Goal: Transaction & Acquisition: Book appointment/travel/reservation

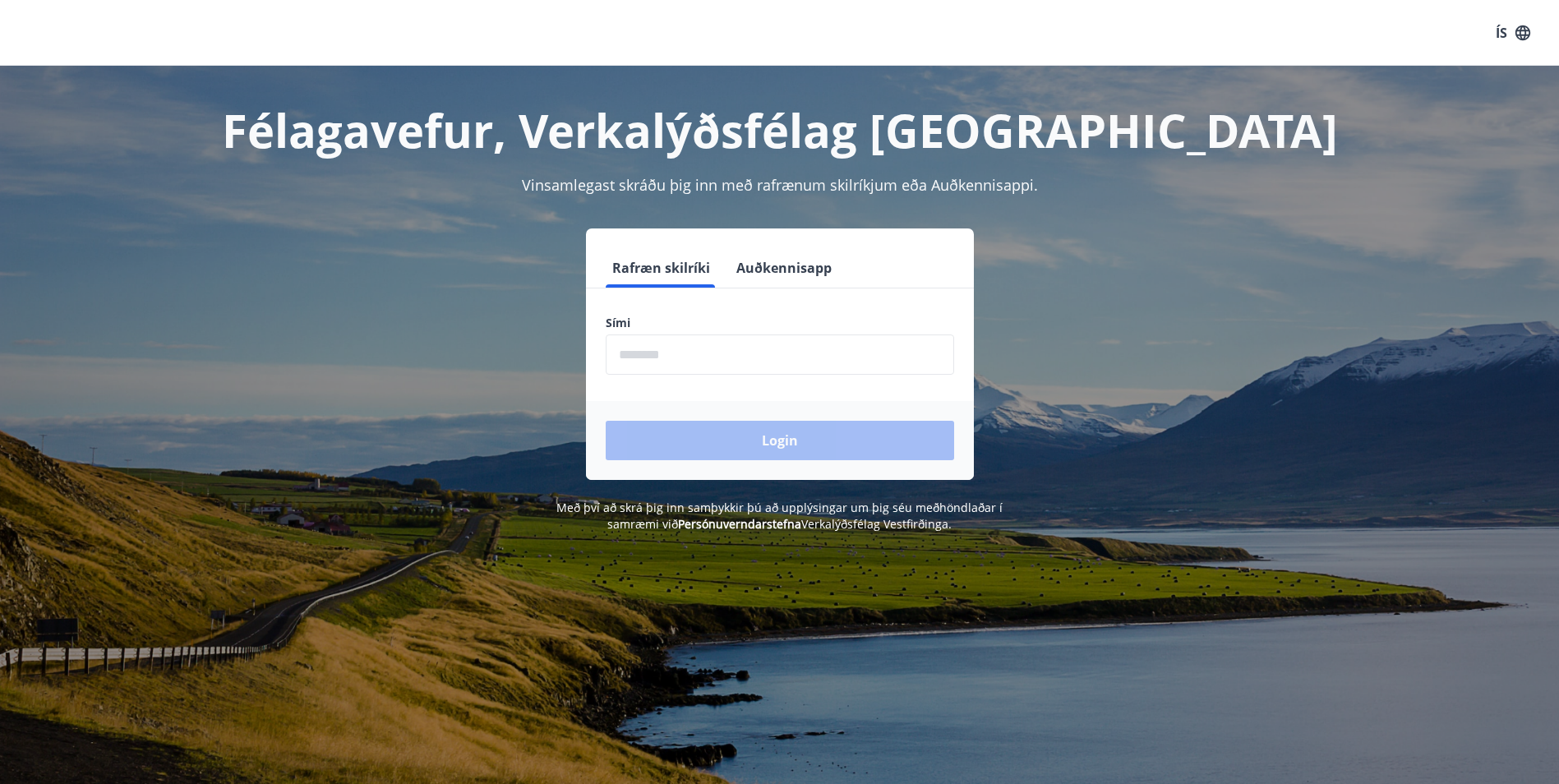
click at [673, 356] on input "phone" at bounding box center [780, 354] width 349 height 40
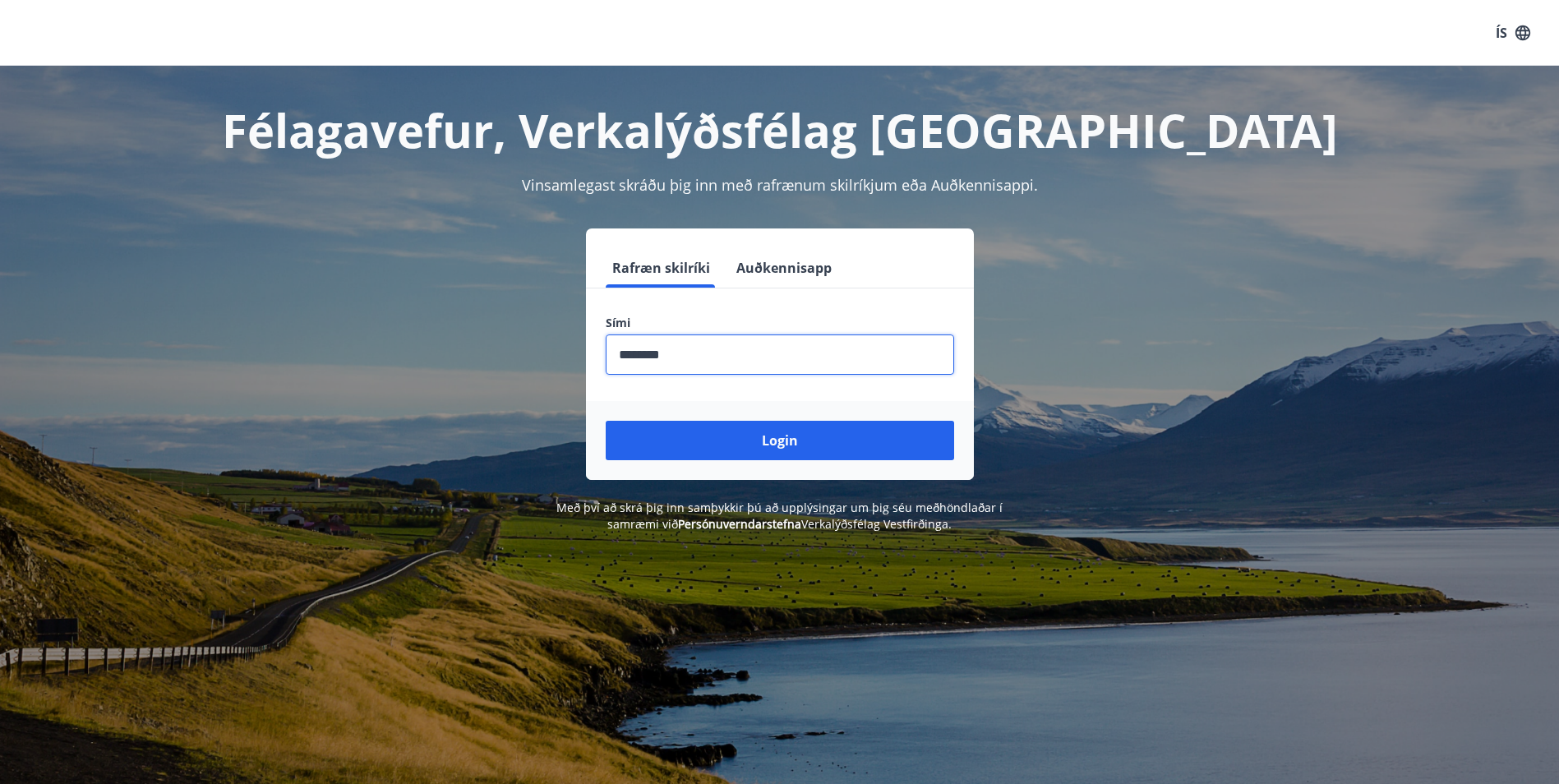
type input "********"
click at [606, 420] on button "Login" at bounding box center [780, 440] width 349 height 39
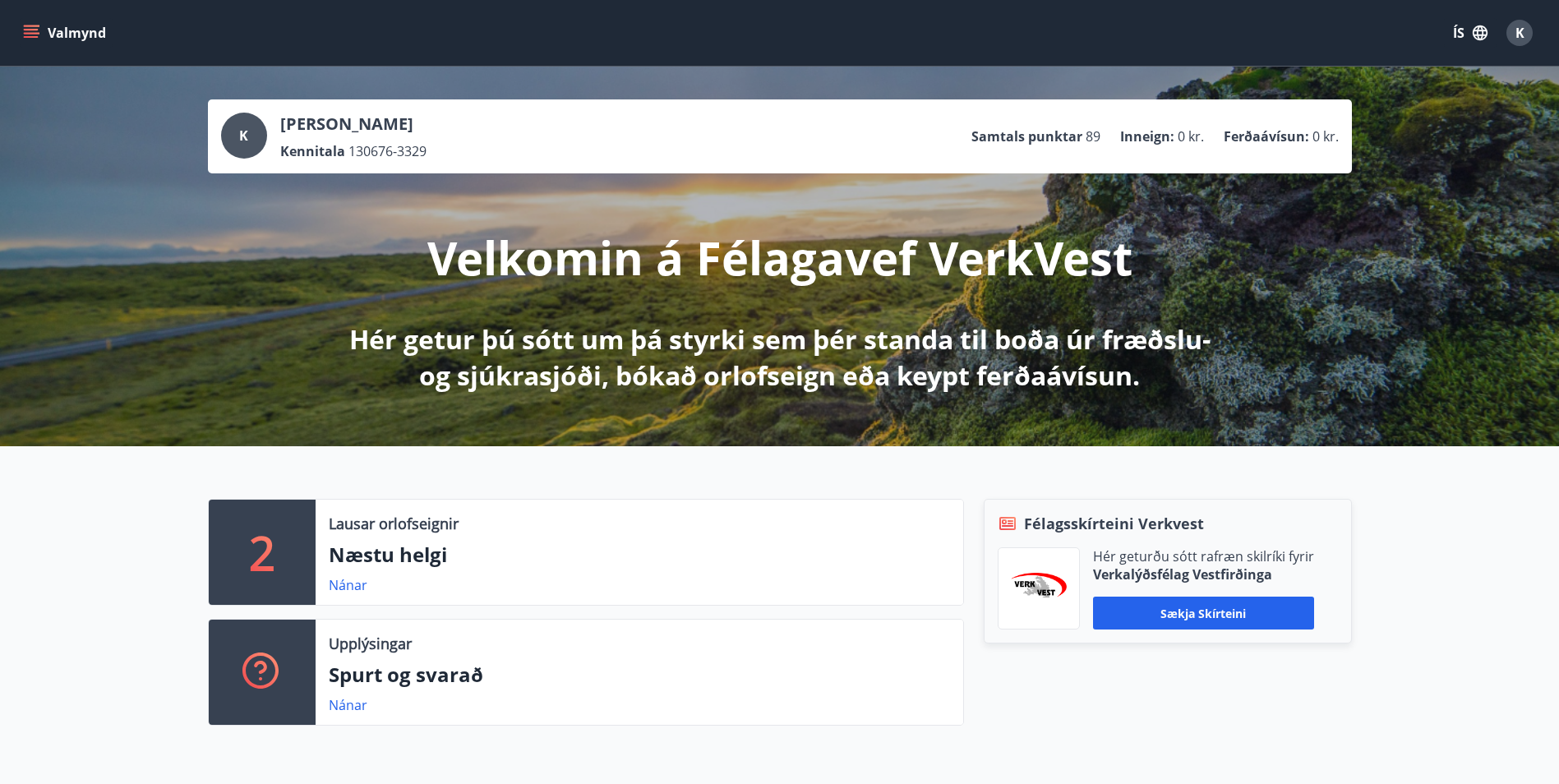
click at [36, 27] on icon "menu" at bounding box center [31, 33] width 17 height 17
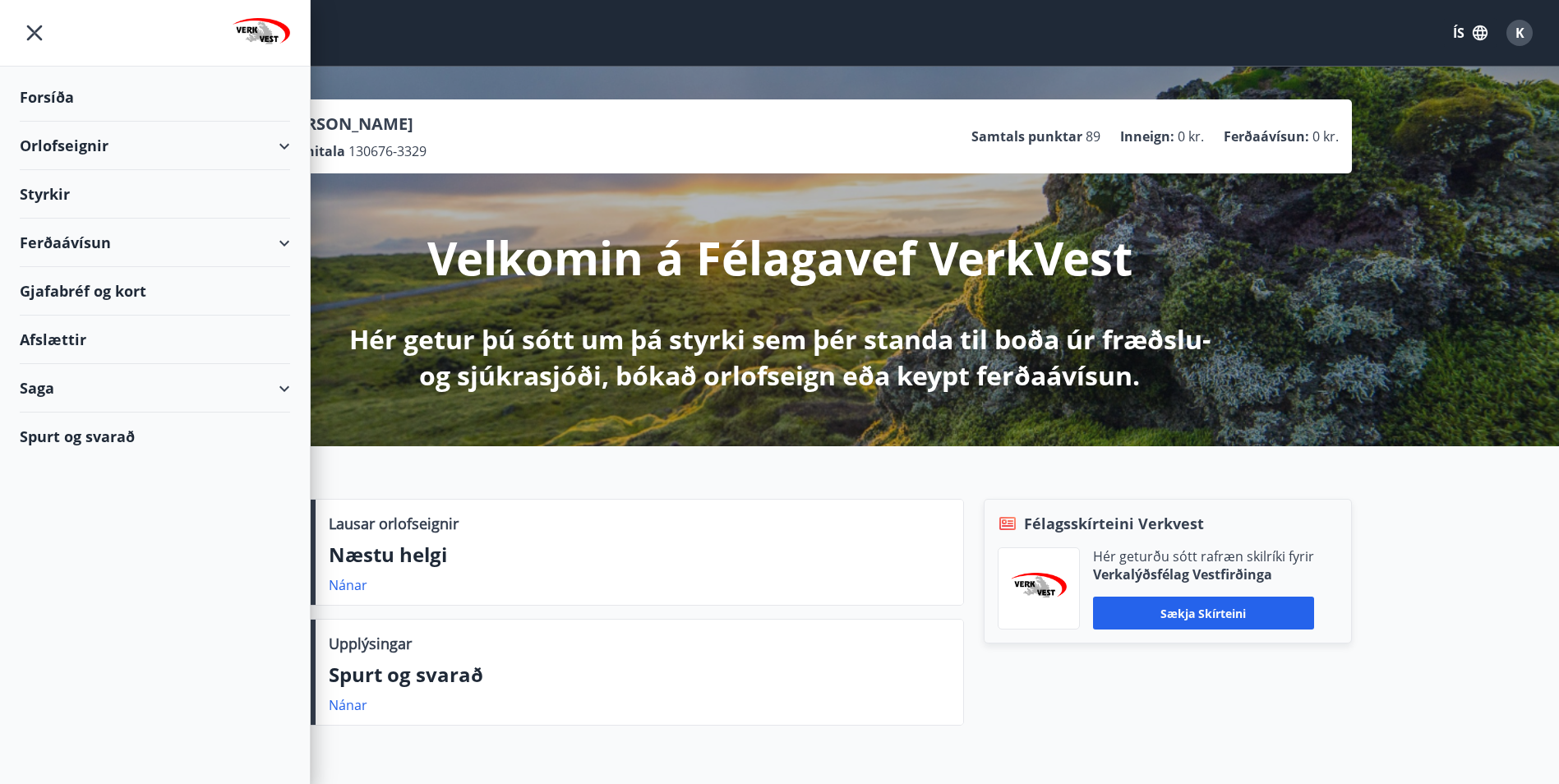
click at [59, 145] on div "Orlofseignir" at bounding box center [154, 145] width 271 height 49
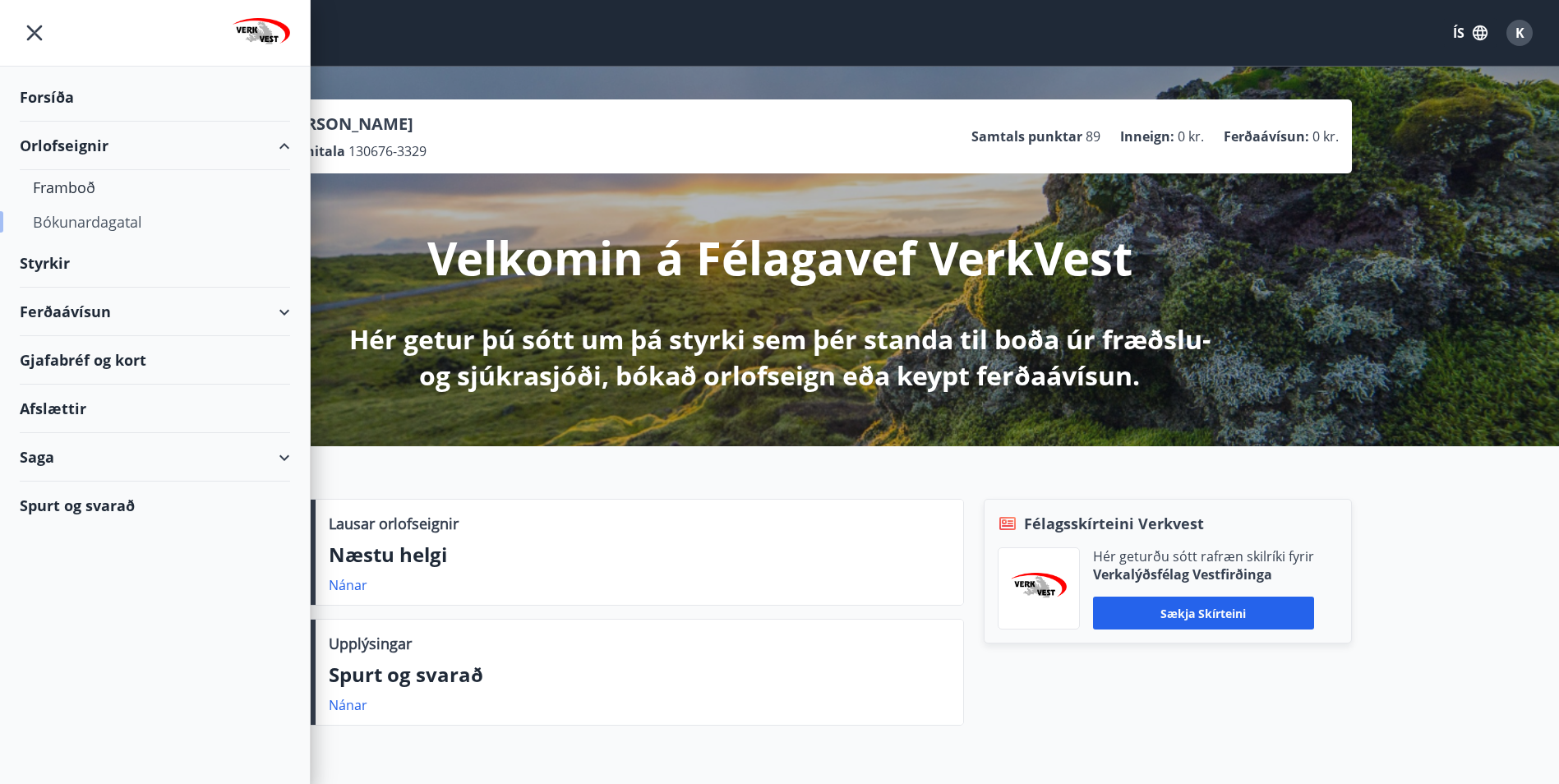
click at [62, 225] on div "Bókunardagatal" at bounding box center [154, 222] width 244 height 35
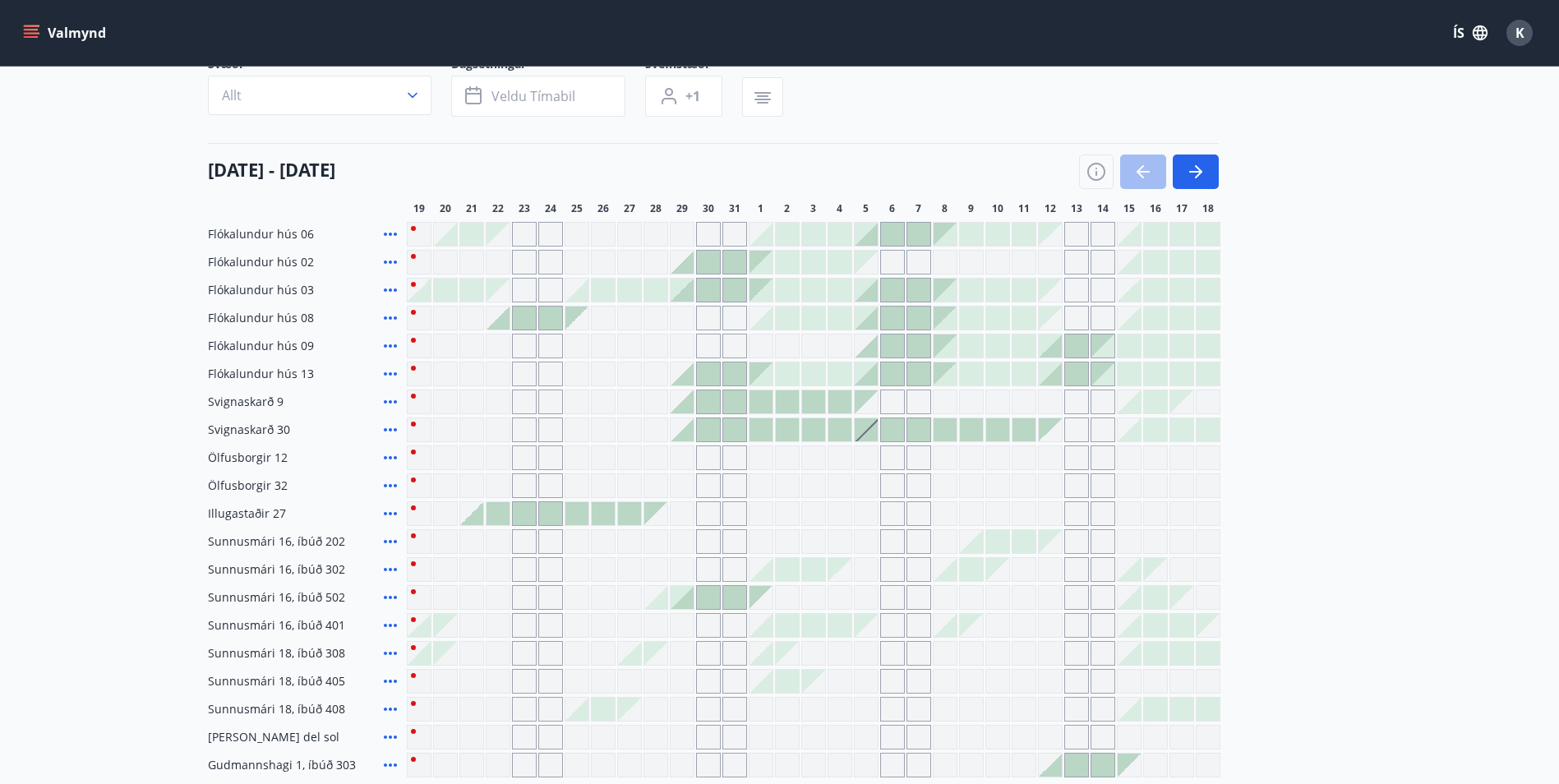
scroll to position [164, 0]
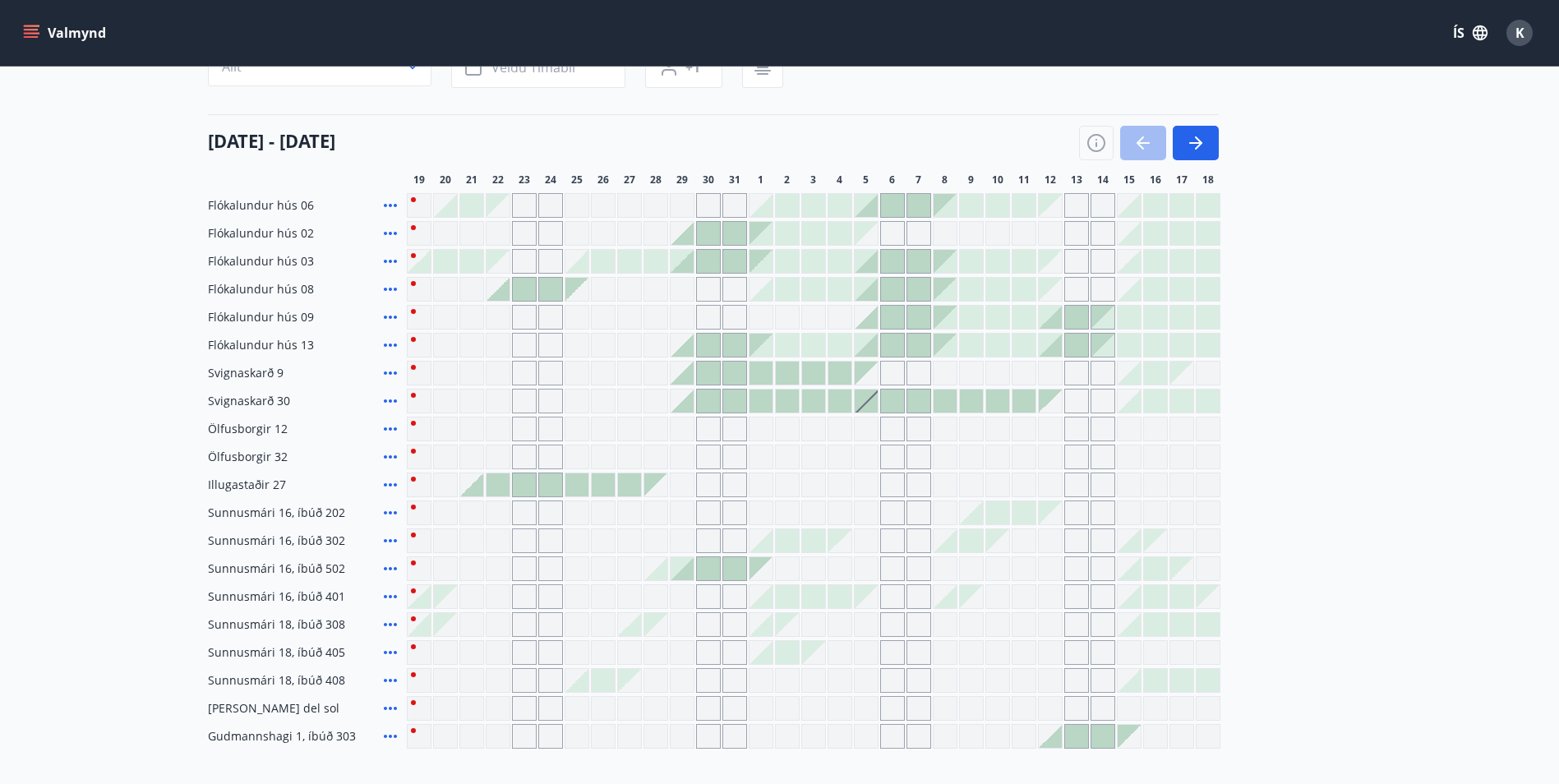
click at [1056, 516] on div "Gráir dagar eru ekki bókanlegir" at bounding box center [1051, 513] width 23 height 23
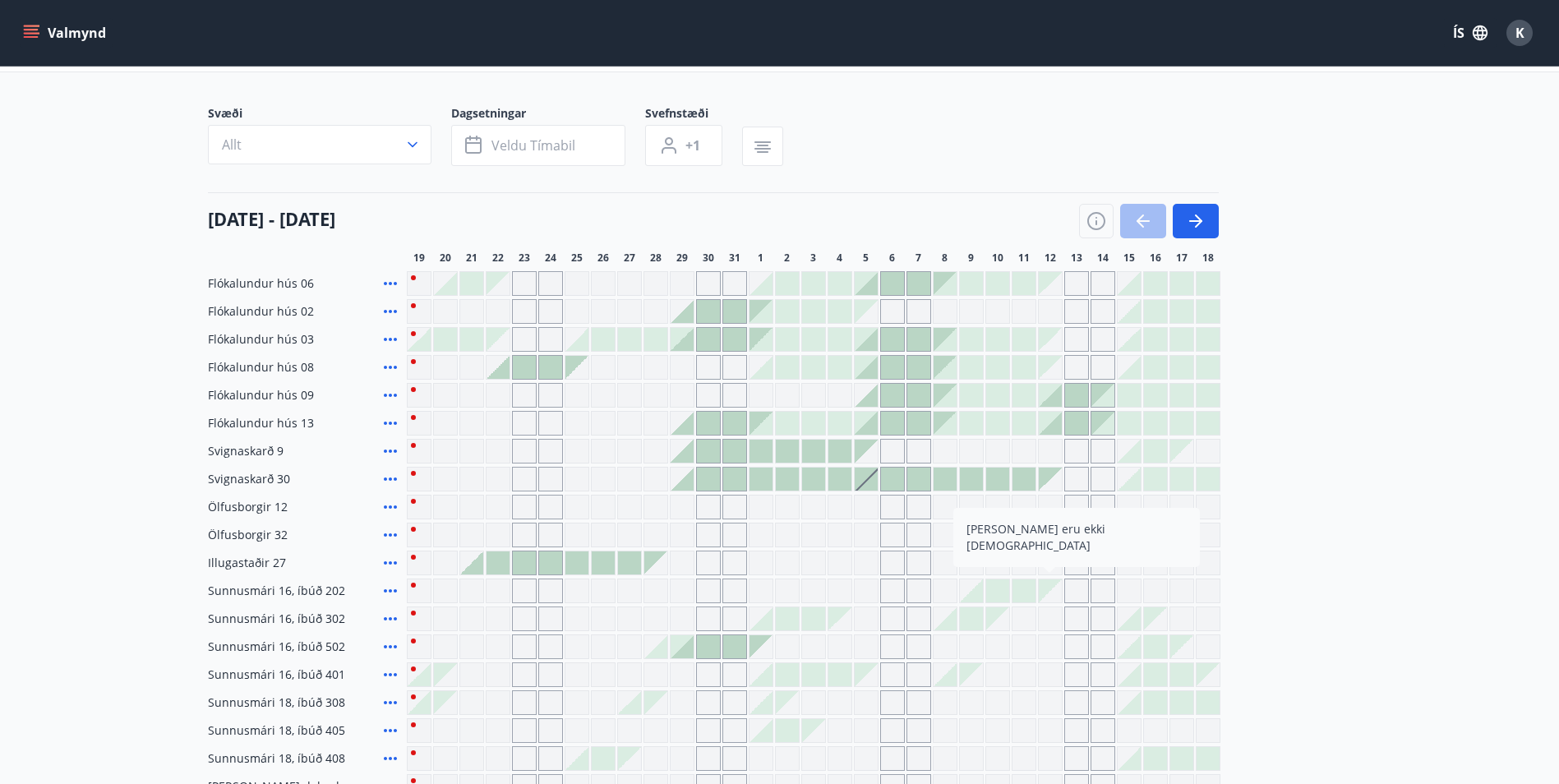
scroll to position [82, 0]
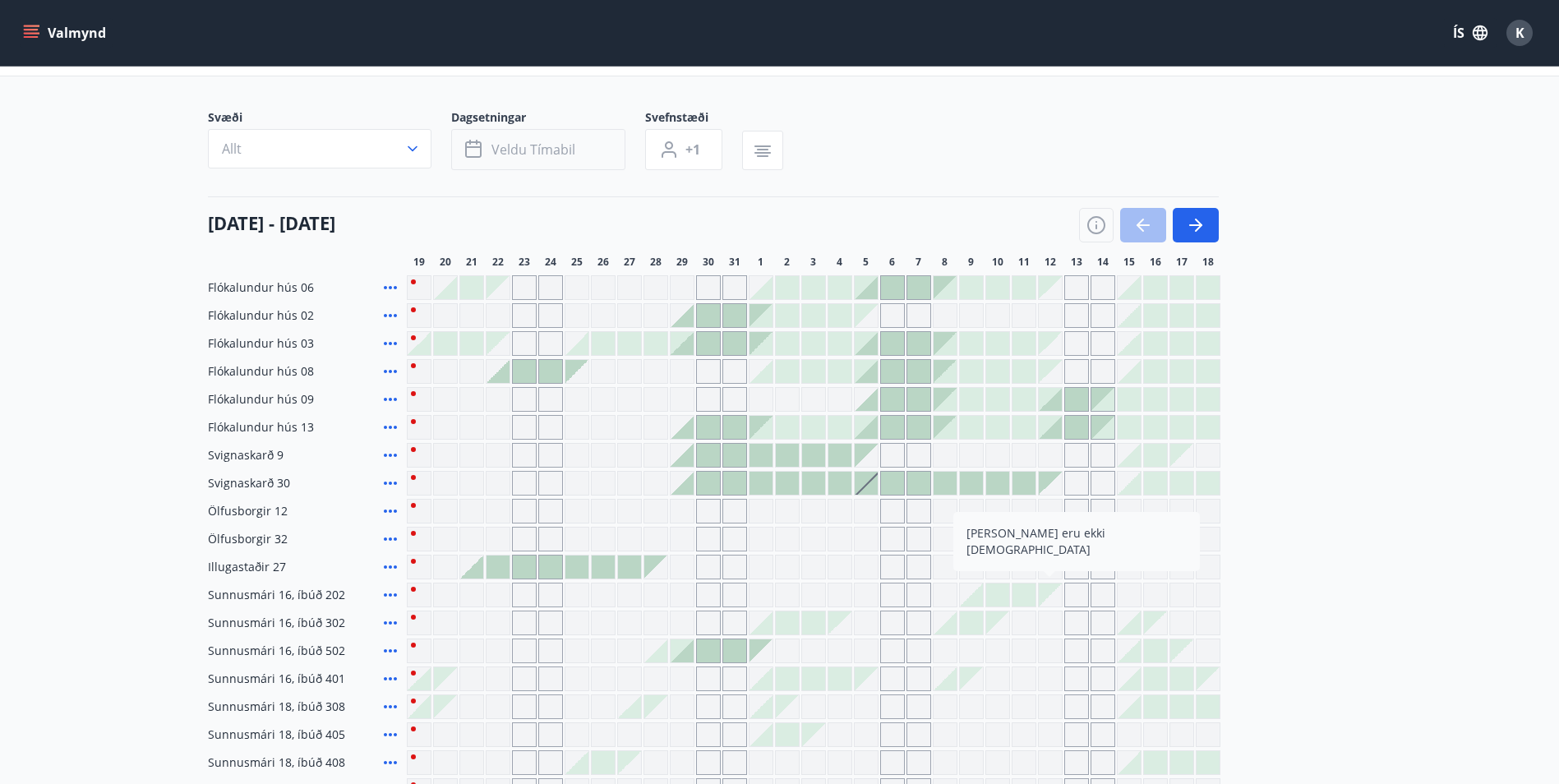
click at [516, 148] on span "Veldu tímabil" at bounding box center [533, 149] width 83 height 18
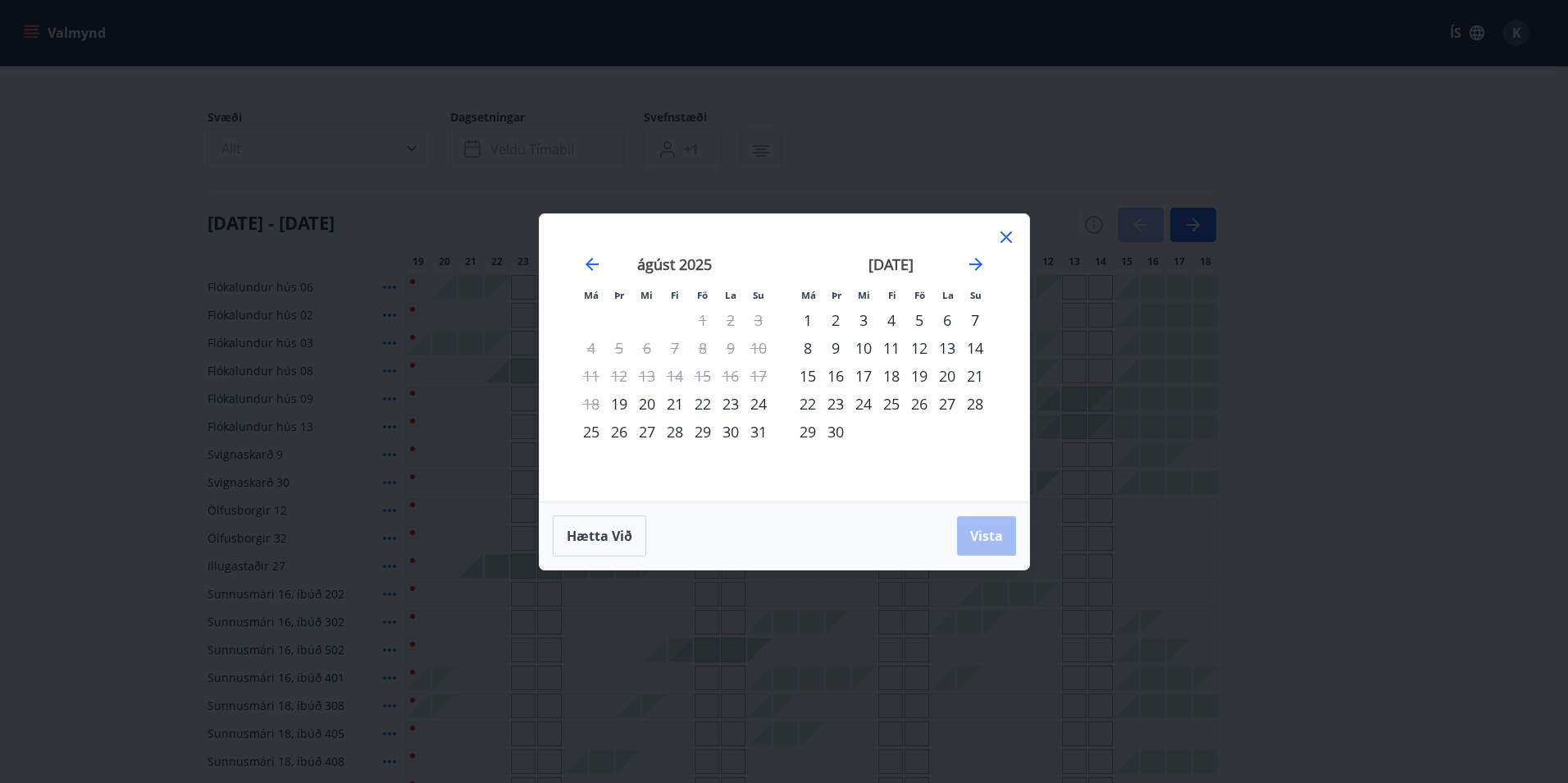
click at [805, 320] on div "1" at bounding box center [807, 320] width 27 height 27
click at [838, 432] on div "30" at bounding box center [835, 431] width 27 height 27
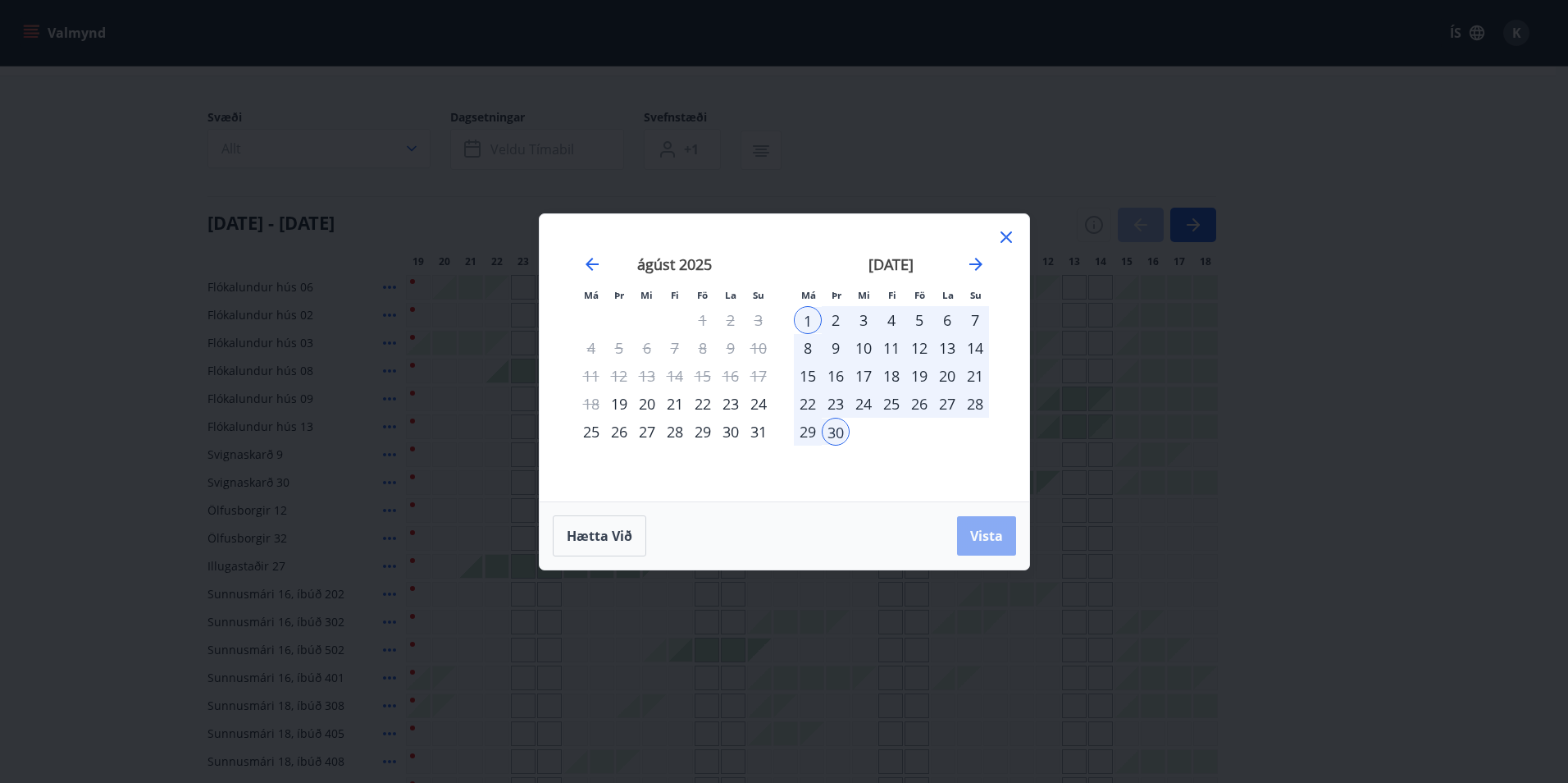
click at [978, 531] on span "Vista" at bounding box center [986, 536] width 33 height 18
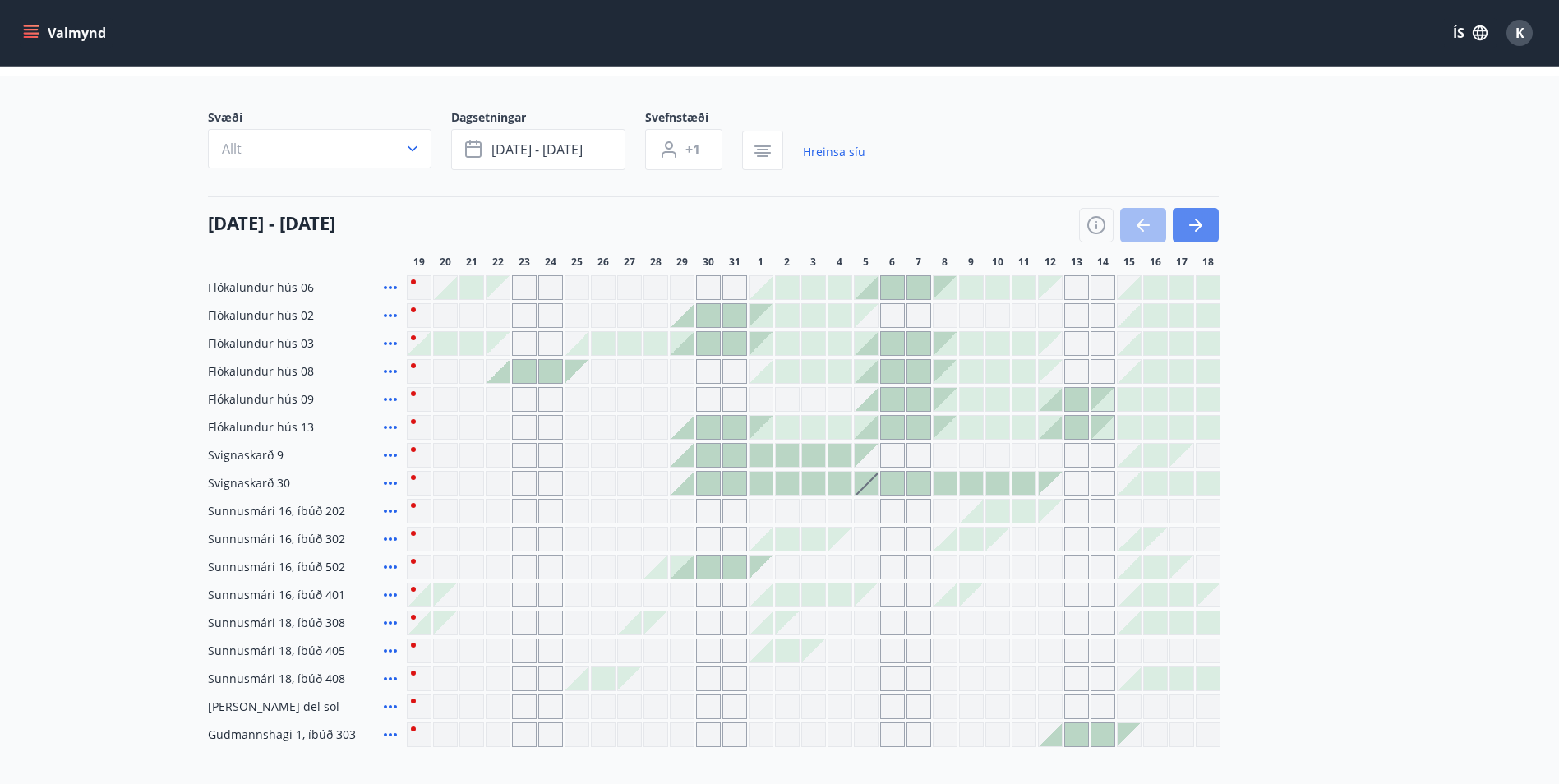
click at [1199, 223] on icon "button" at bounding box center [1199, 224] width 7 height 13
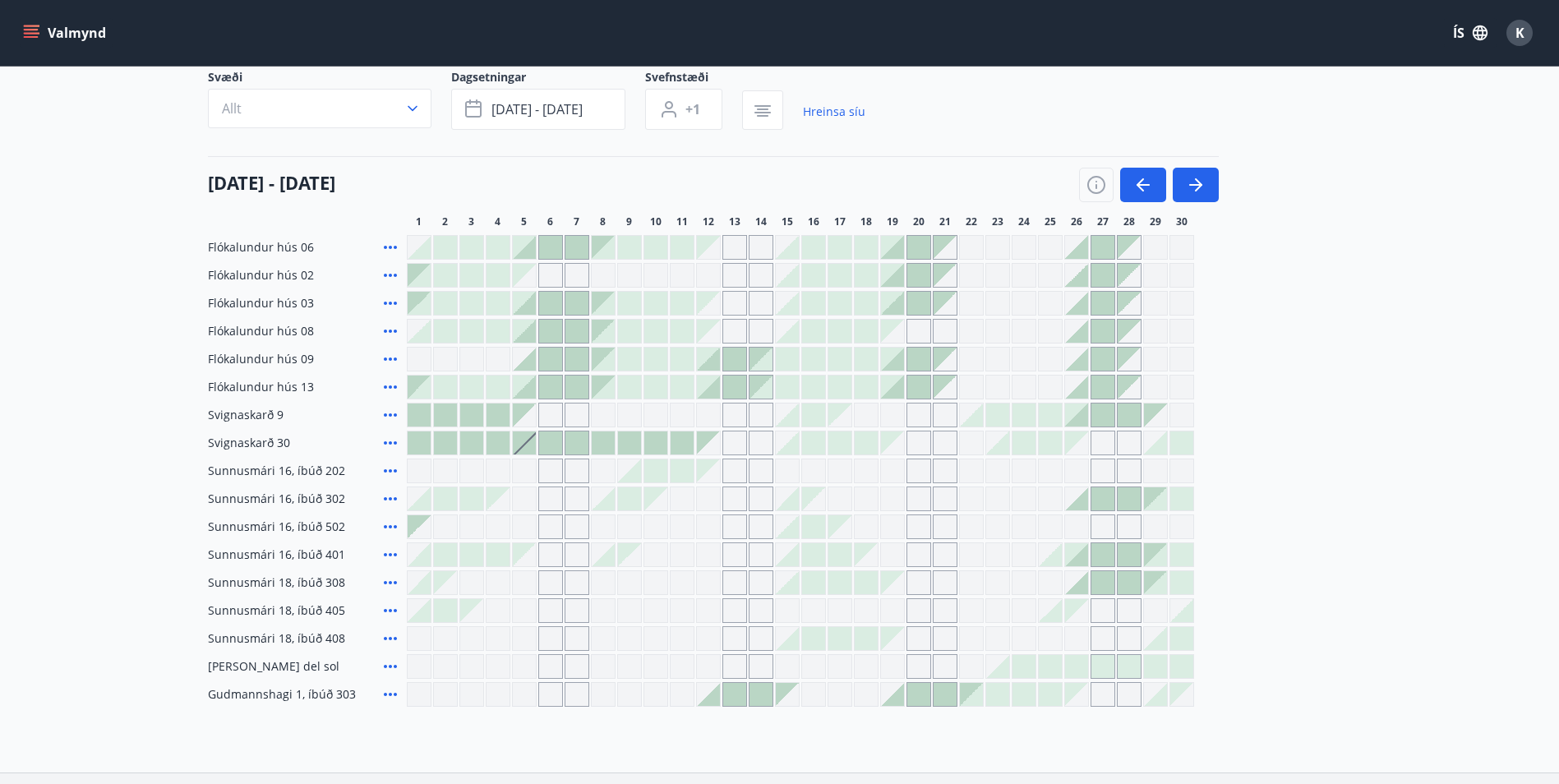
scroll to position [82, 0]
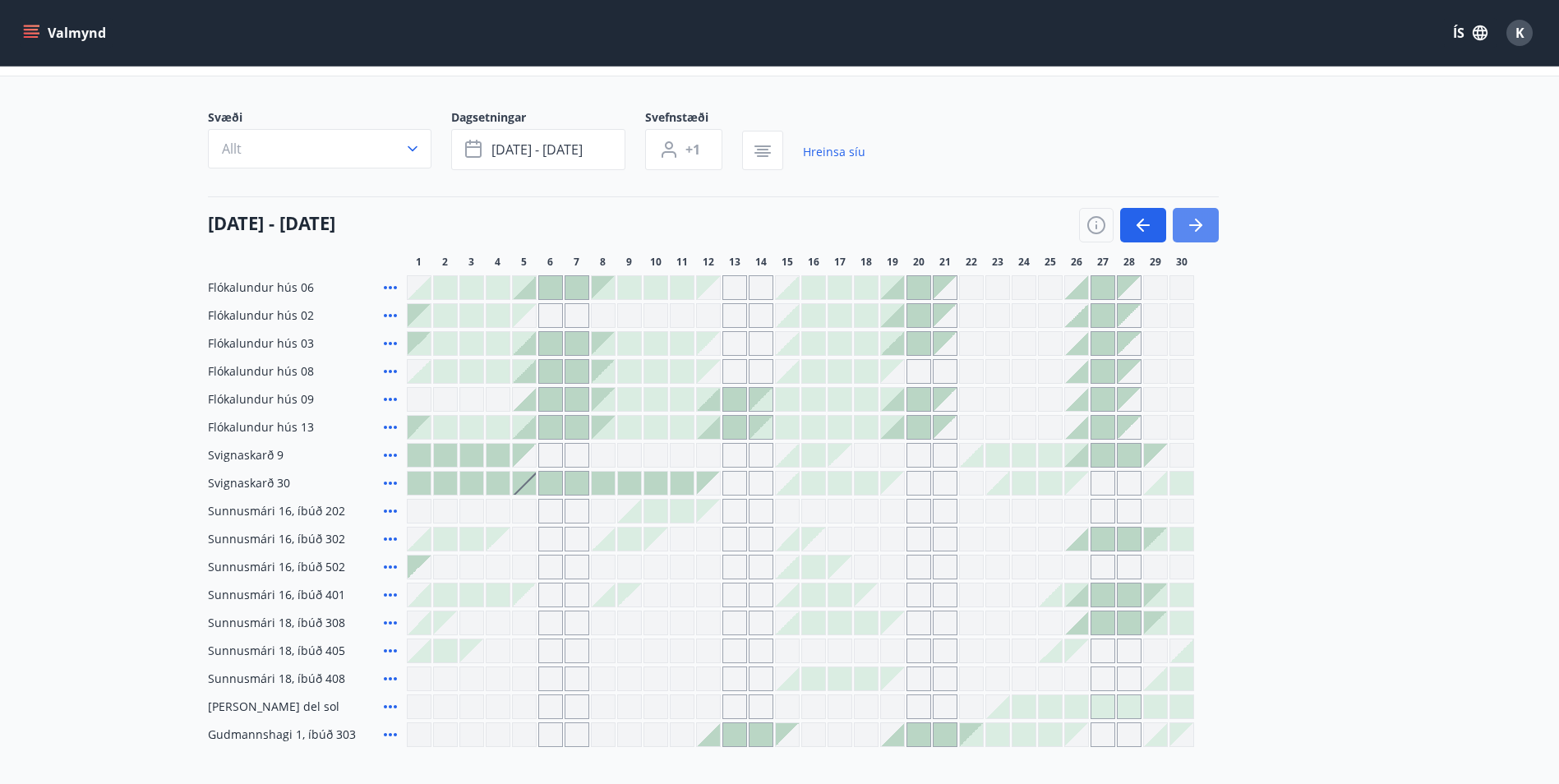
click at [1204, 226] on icon "button" at bounding box center [1196, 225] width 20 height 20
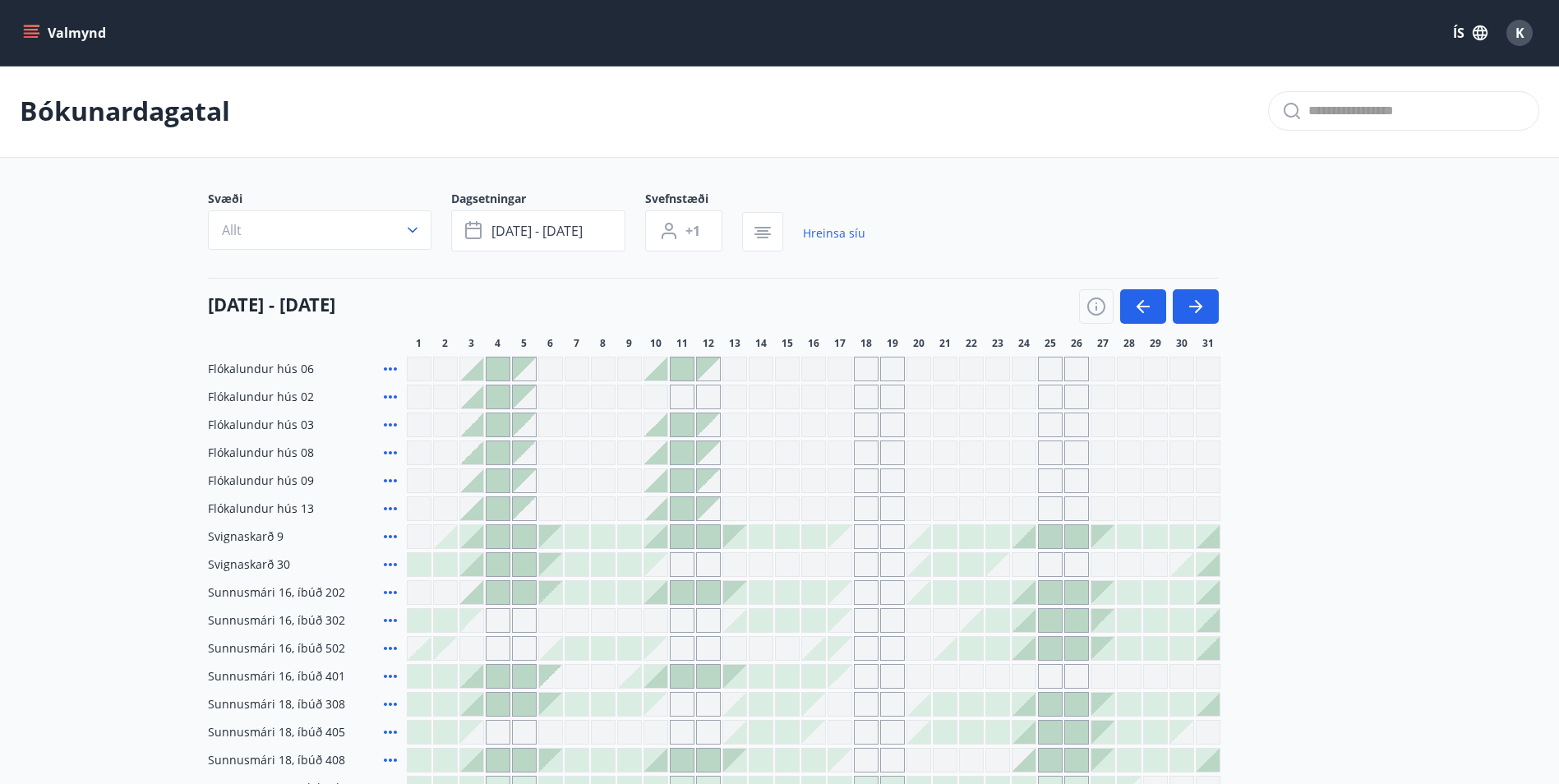
scroll to position [0, 0]
click at [1196, 296] on button "button" at bounding box center [1196, 307] width 46 height 35
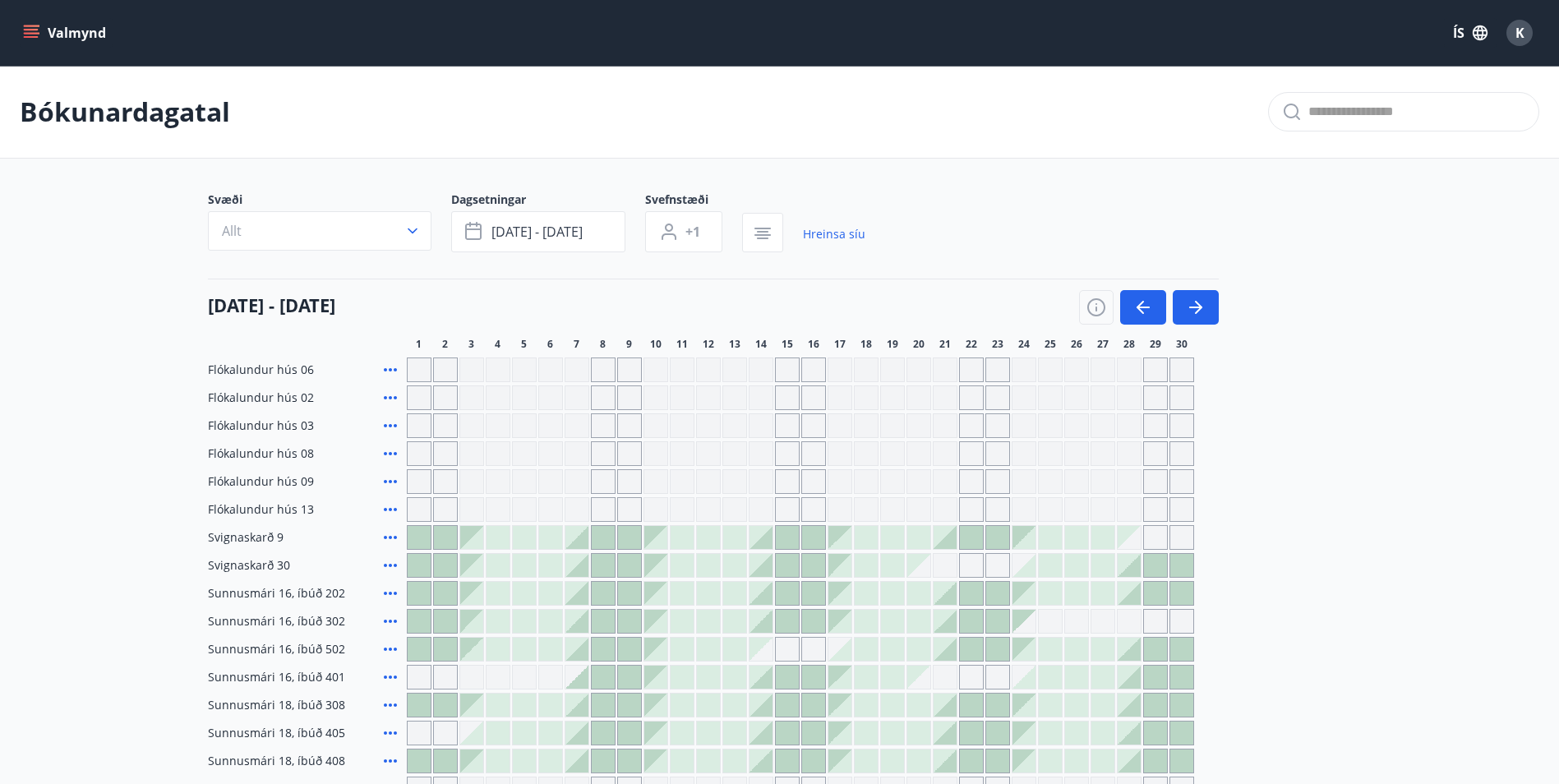
click at [1516, 39] on span "K" at bounding box center [1520, 33] width 9 height 18
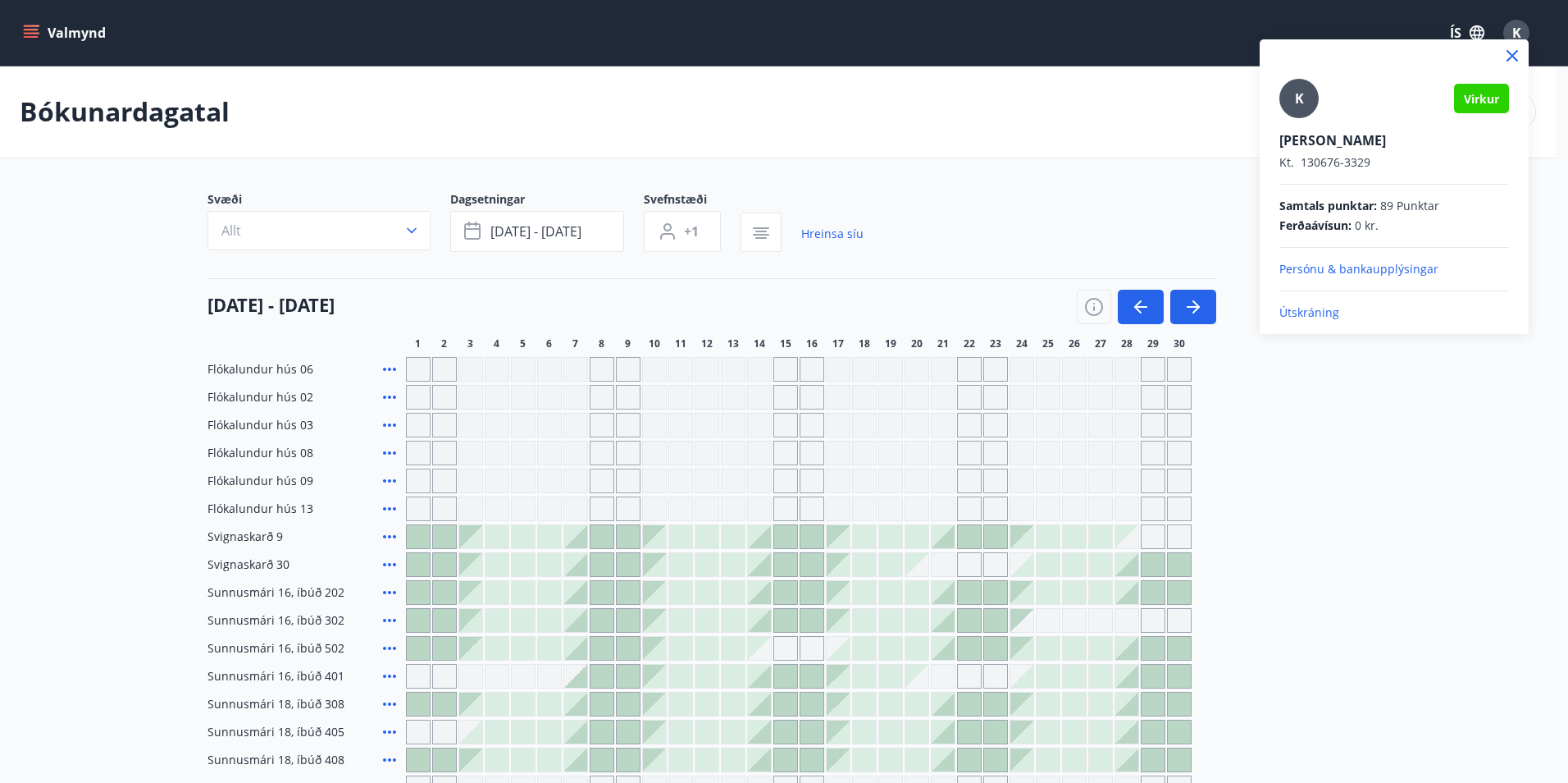
click at [1309, 316] on p "Útskráning" at bounding box center [1394, 313] width 229 height 17
